Goal: Task Accomplishment & Management: Manage account settings

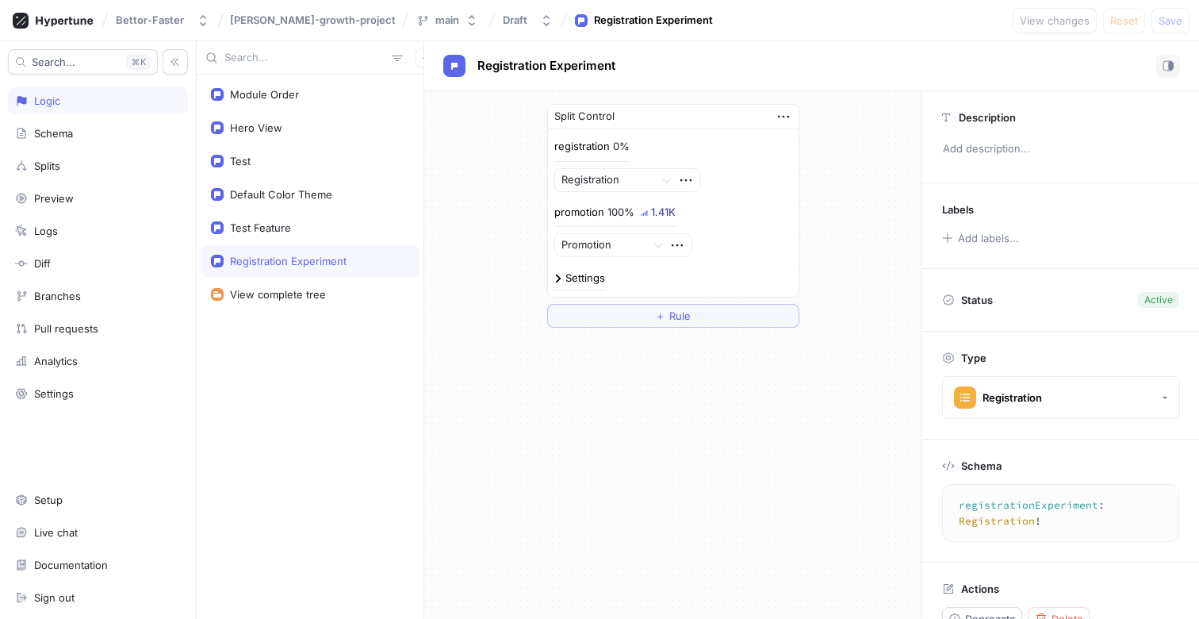
click at [622, 144] on div "0%" at bounding box center [621, 146] width 17 height 10
click at [95, 159] on div "Splits" at bounding box center [98, 165] width 166 height 13
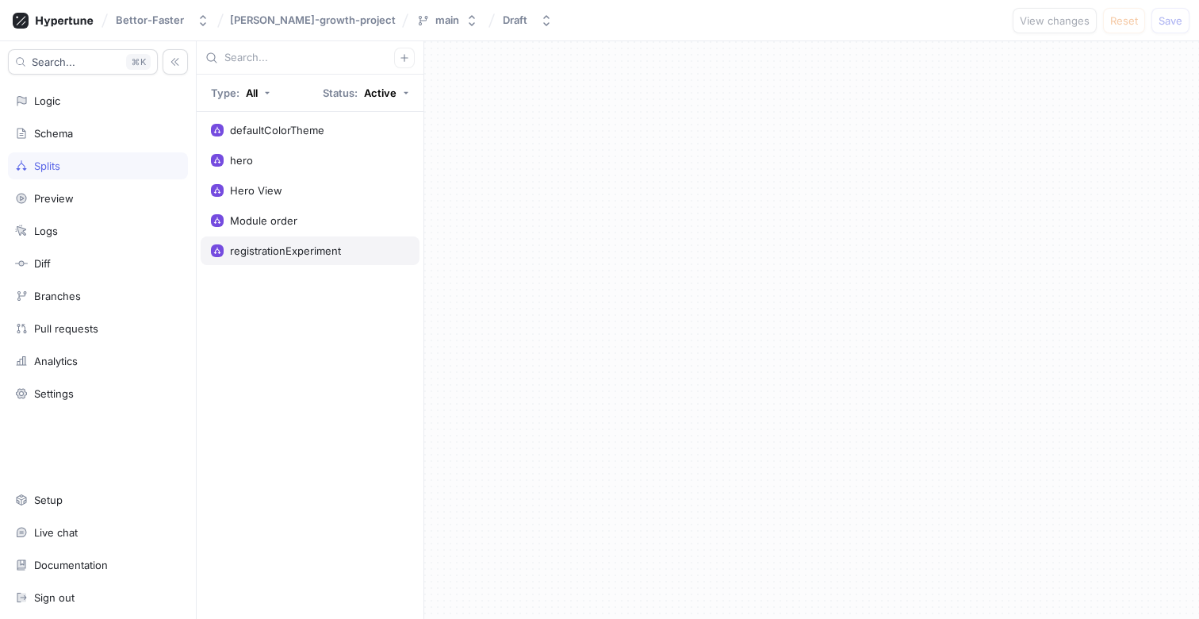
click at [269, 246] on div "registrationExperiment" at bounding box center [285, 250] width 111 height 13
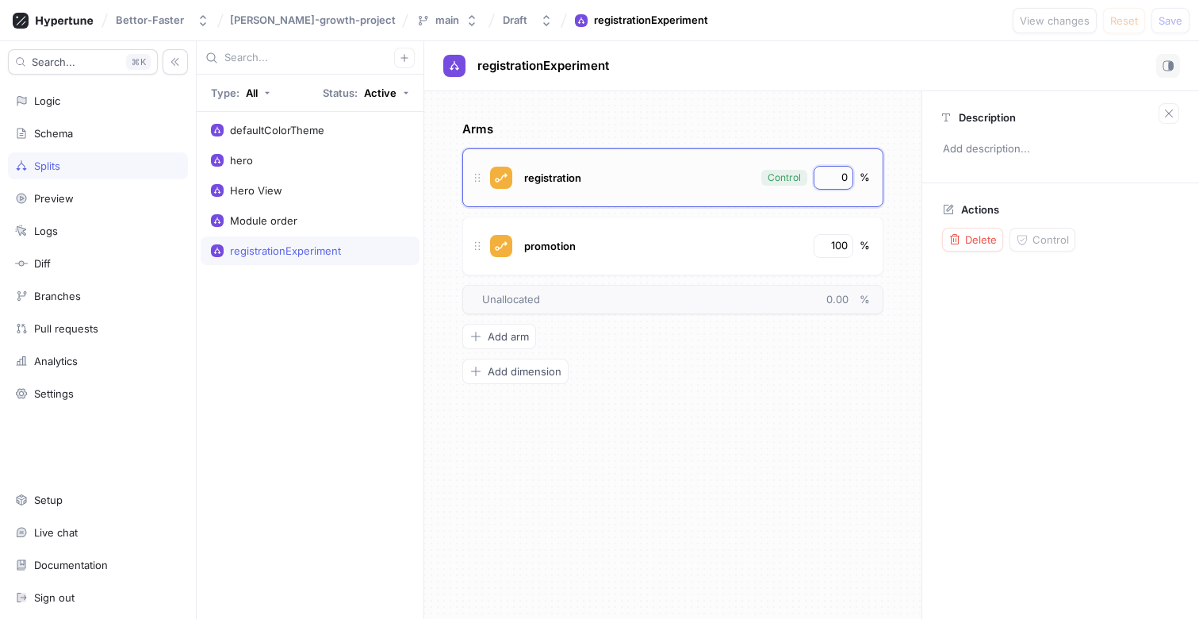
click at [846, 174] on input "0" at bounding box center [834, 178] width 27 height 16
drag, startPoint x: 846, startPoint y: 174, endPoint x: 837, endPoint y: 174, distance: 8.7
click at [837, 174] on input "0" at bounding box center [834, 178] width 27 height 16
type input "50"
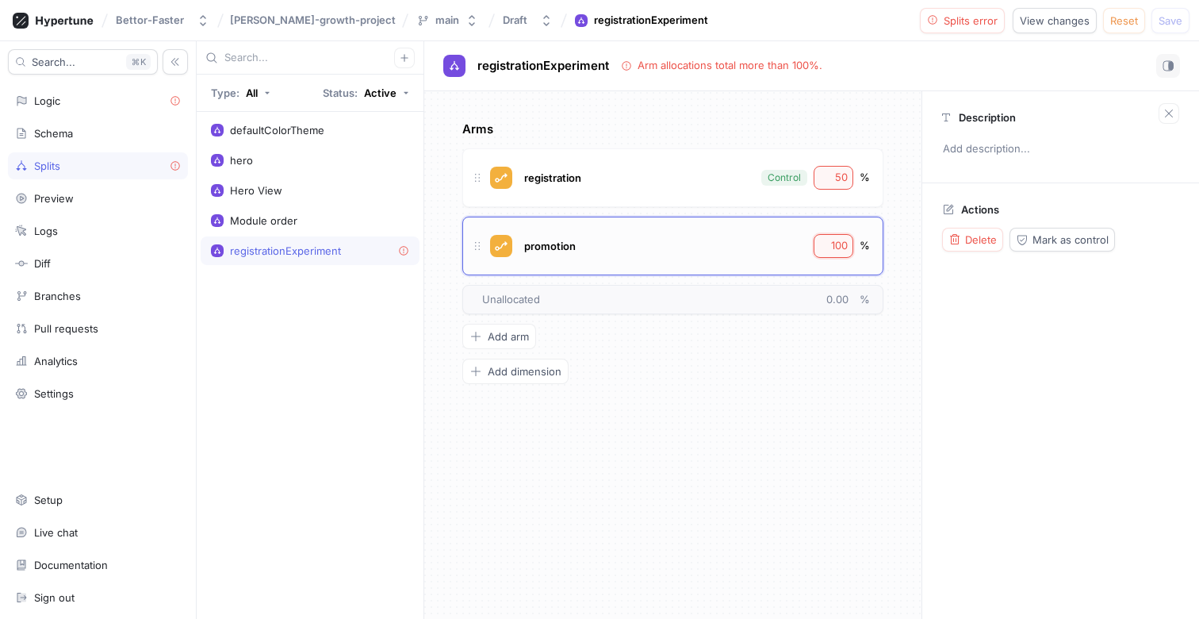
click at [833, 239] on input "100" at bounding box center [834, 246] width 27 height 16
type input "50"
click at [996, 11] on button "Logic error" at bounding box center [963, 20] width 86 height 25
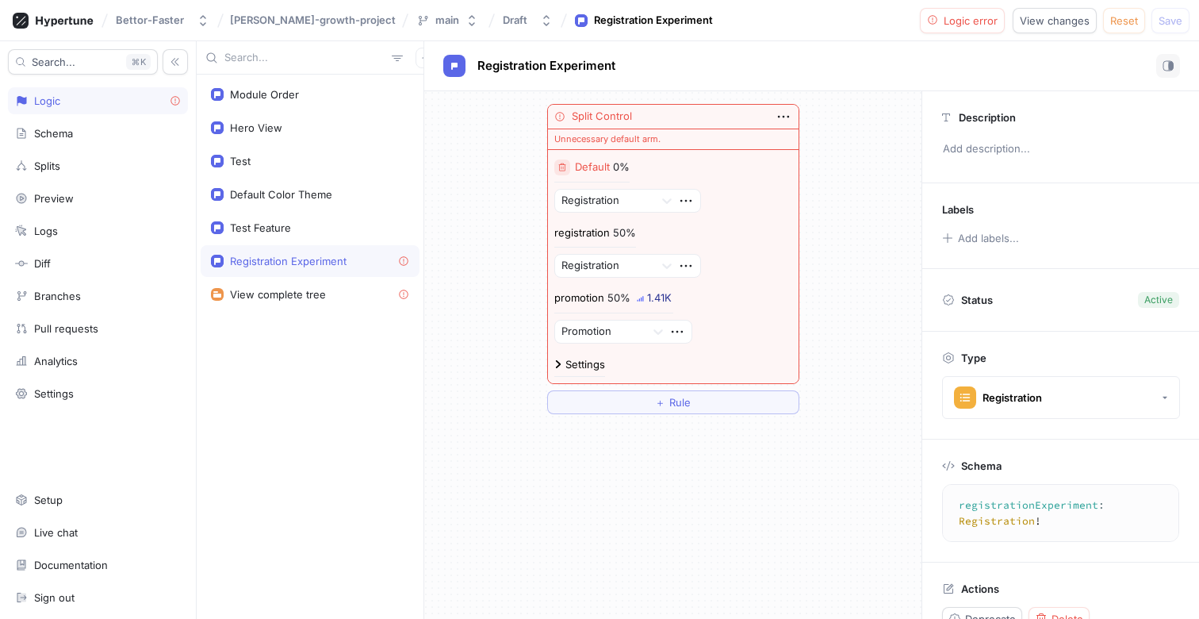
click at [565, 165] on icon "button" at bounding box center [562, 168] width 10 height 10
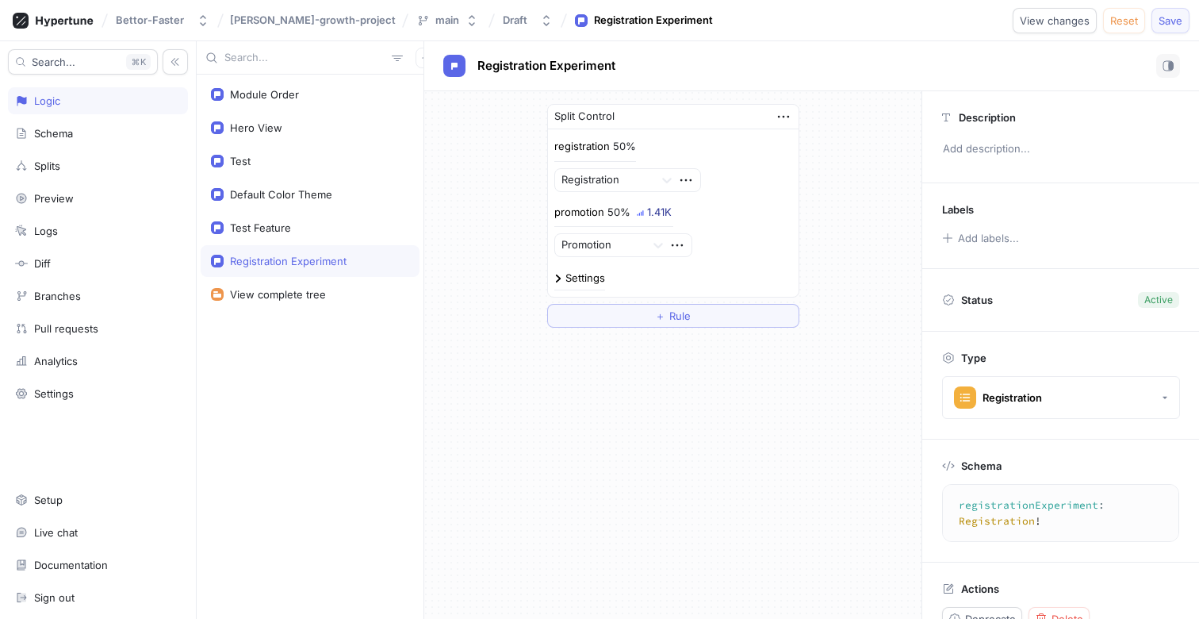
click at [1163, 16] on span "Save" at bounding box center [1171, 21] width 24 height 10
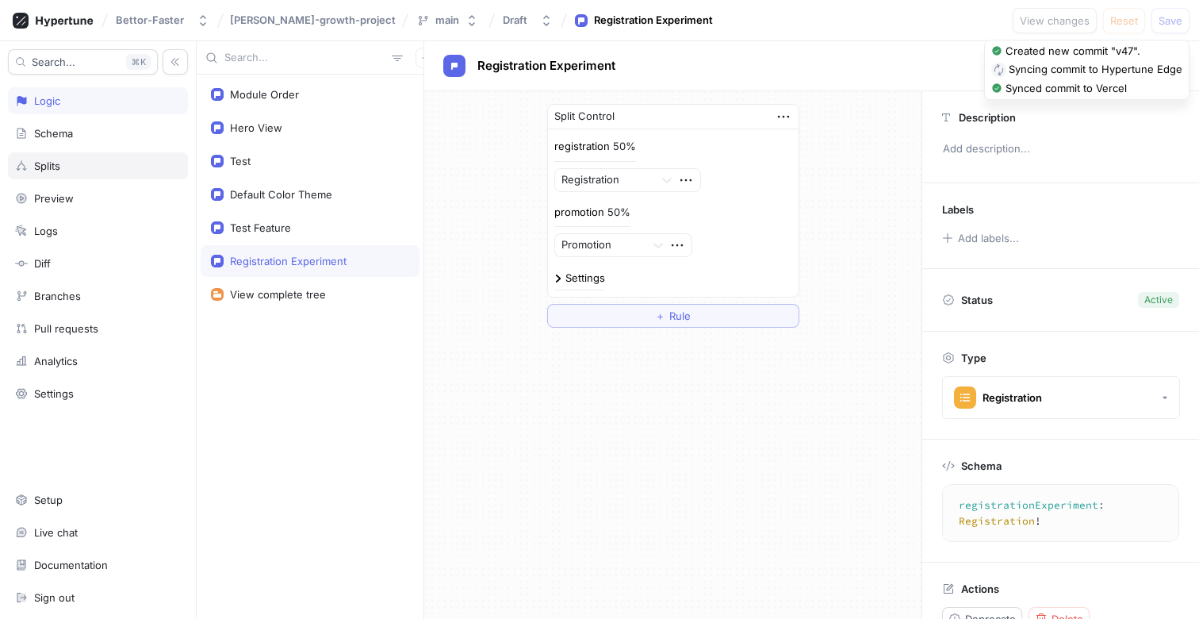
click at [42, 163] on div "Splits" at bounding box center [47, 165] width 26 height 13
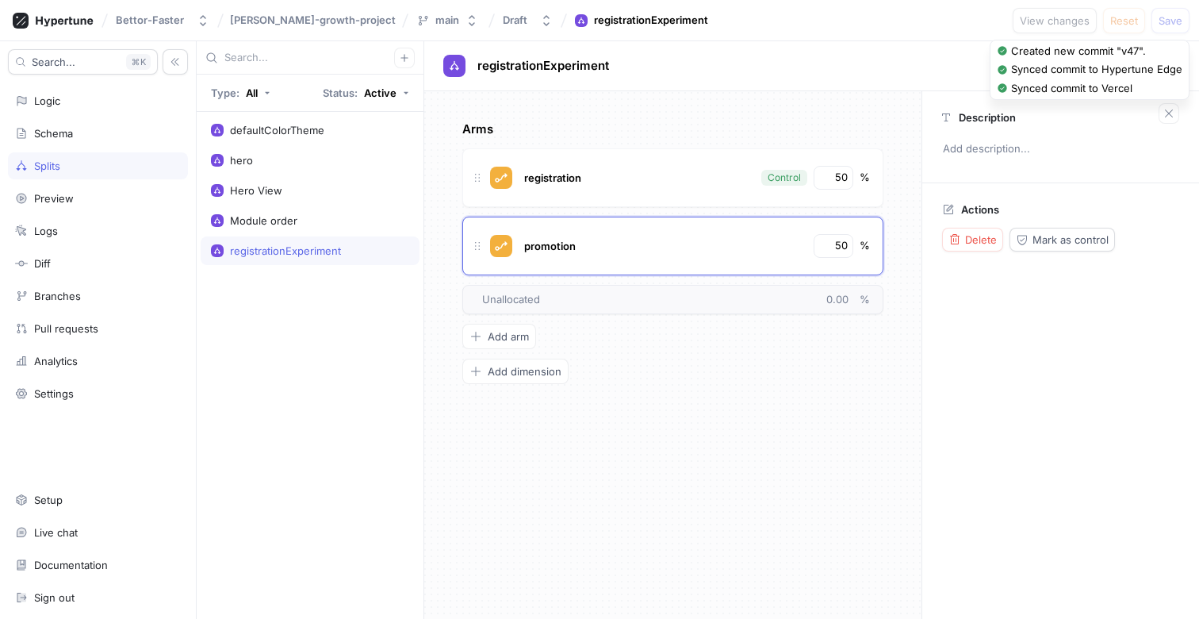
click at [241, 438] on div "defaultColorTheme hero Hero View Module order registrationExperiment" at bounding box center [310, 365] width 227 height 507
click at [102, 106] on div "Logic" at bounding box center [98, 100] width 166 height 13
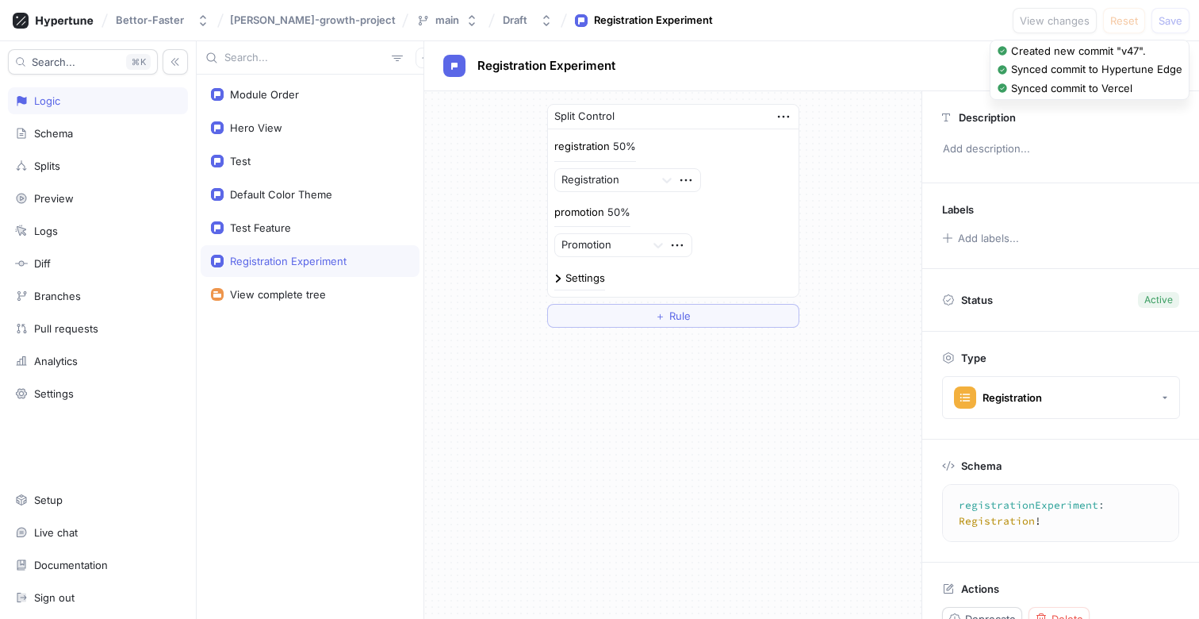
click at [446, 238] on div "Split Control registration 50% Registration promotion 50% Promotion Settings ＋ …" at bounding box center [672, 215] width 497 height 249
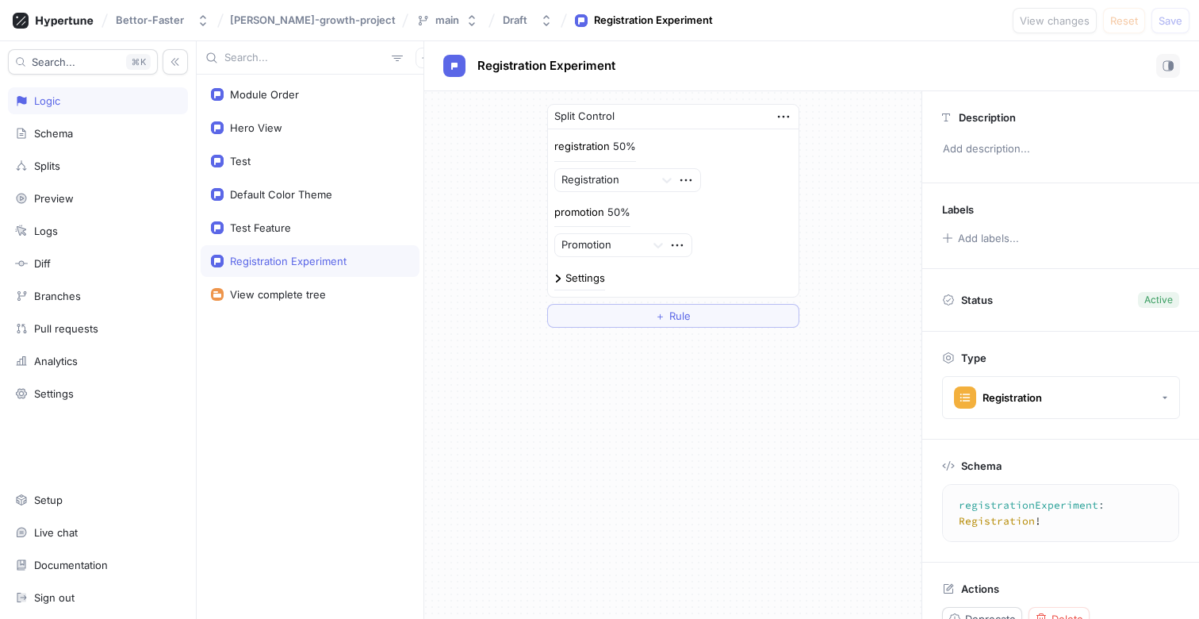
click at [516, 290] on div "Split Control registration 50% Registration promotion 50% Promotion Settings ＋ …" at bounding box center [672, 215] width 497 height 249
click at [448, 250] on div "Split Control registration 50% Registration promotion 50% Promotion Settings ＋ …" at bounding box center [672, 215] width 497 height 249
click at [508, 191] on div "Split Control registration 50% Registration promotion 50% Promotion Settings ＋ …" at bounding box center [672, 215] width 497 height 249
click at [488, 162] on div "Split Control registration 50% Registration promotion 50% Promotion Settings ＋ …" at bounding box center [672, 215] width 497 height 249
